Goal: Check status: Check status

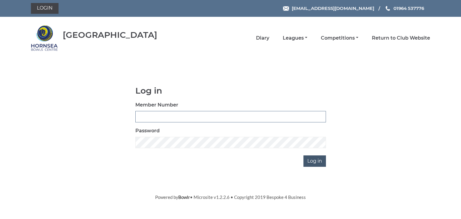
type input "0902"
click at [312, 160] on input "Log in" at bounding box center [314, 160] width 22 height 11
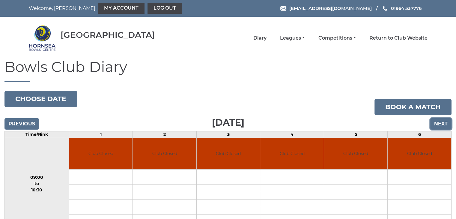
click at [443, 124] on input "Next" at bounding box center [440, 123] width 21 height 11
